Goal: Information Seeking & Learning: Learn about a topic

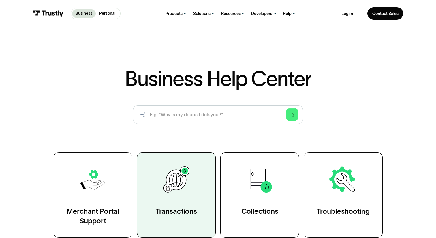
click at [161, 195] on img at bounding box center [176, 179] width 31 height 31
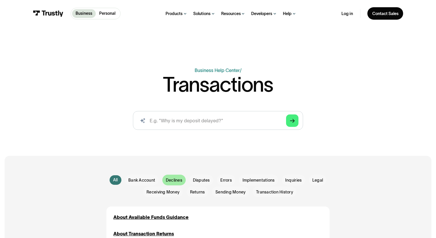
click at [166, 183] on span "Declines" at bounding box center [174, 180] width 16 height 6
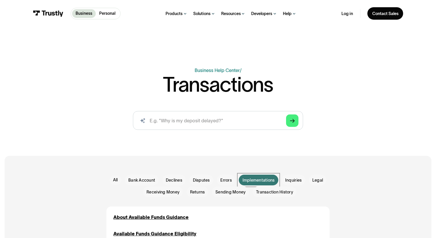
click at [394, 66] on div "Business Help Center Personal Help Center / Transactions AI-powered search ( 1 …" at bounding box center [218, 81] width 436 height 105
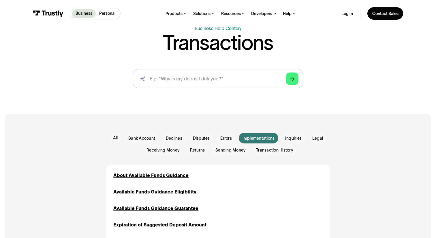
scroll to position [46, 0]
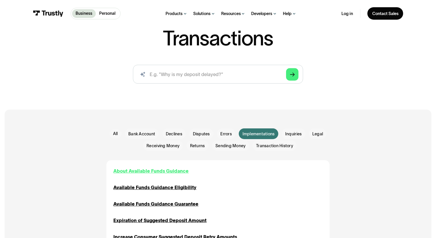
click at [144, 174] on div "About Available Funds Guidance" at bounding box center [150, 170] width 75 height 7
